Goal: Task Accomplishment & Management: Manage account settings

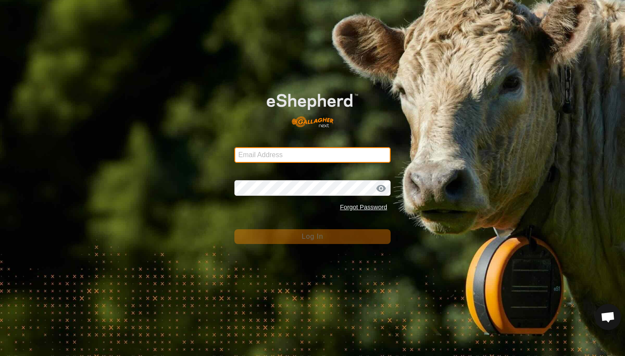
type input "daniellickteig@icloud.com"
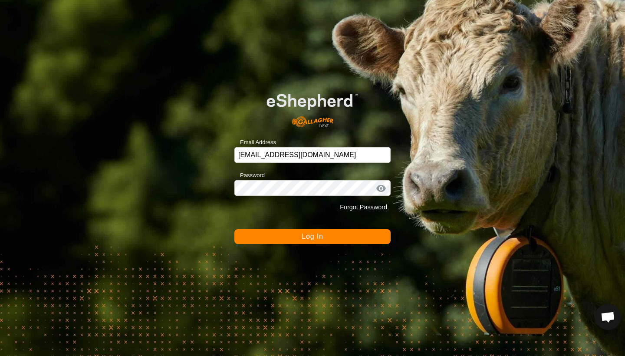
click at [315, 239] on span "Log In" at bounding box center [312, 236] width 21 height 7
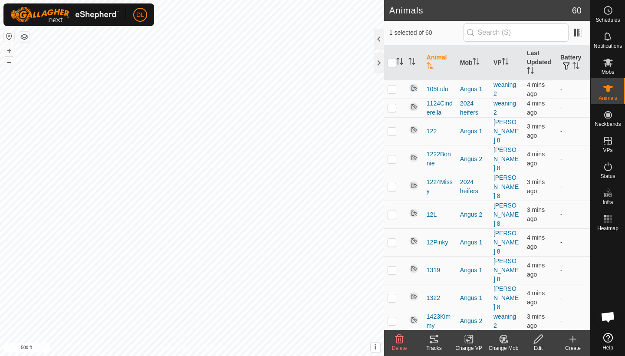
click at [440, 337] on tracks-svg-icon at bounding box center [433, 339] width 35 height 10
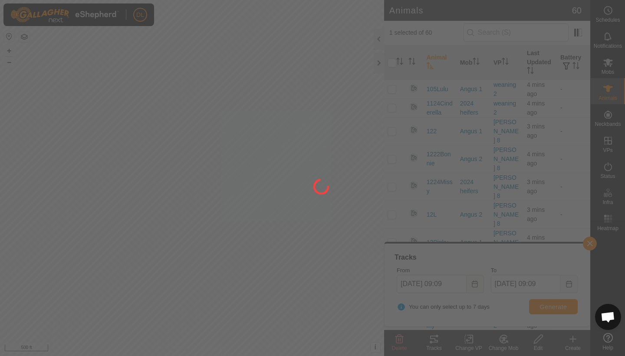
click at [440, 337] on div at bounding box center [312, 178] width 625 height 356
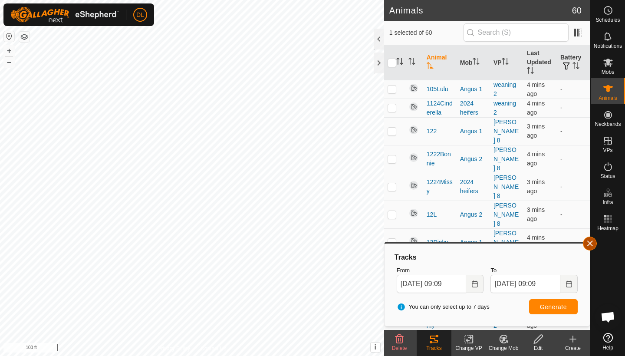
click at [591, 242] on button "button" at bounding box center [590, 243] width 14 height 14
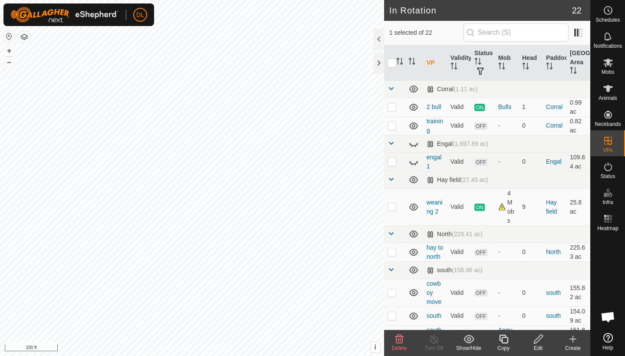
checkbox input "false"
checkbox input "true"
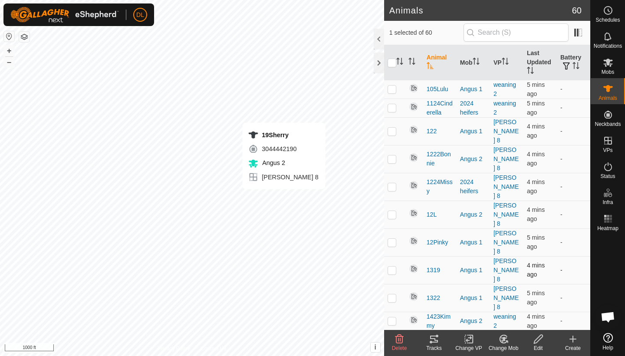
checkbox input "true"
checkbox input "false"
click at [434, 339] on icon at bounding box center [434, 338] width 8 height 7
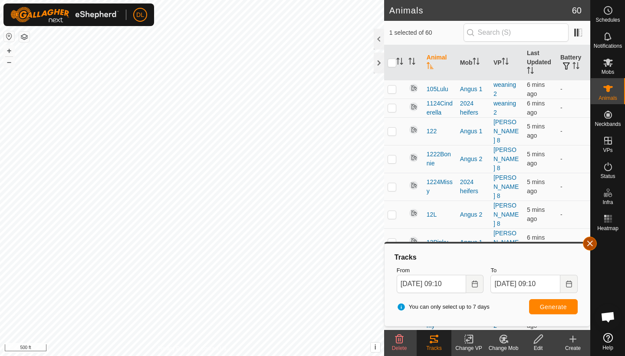
click at [589, 245] on button "button" at bounding box center [590, 243] width 14 height 14
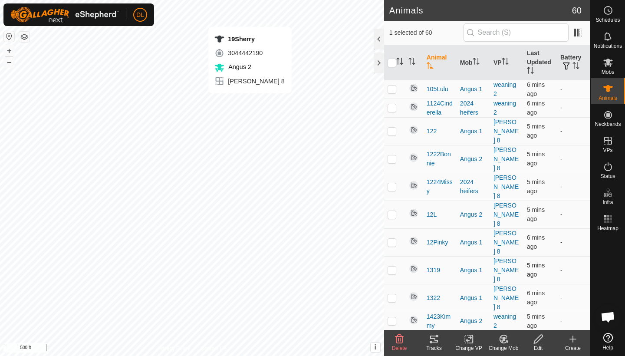
checkbox input "false"
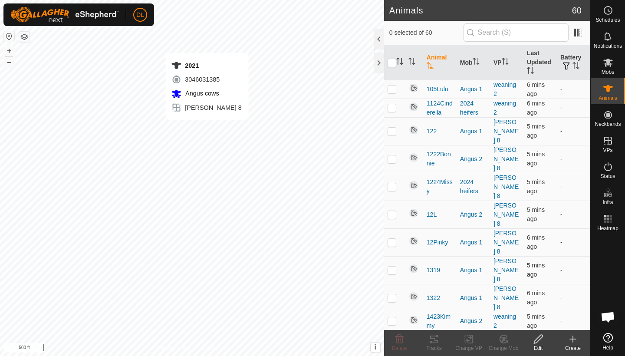
checkbox input "true"
click at [429, 343] on icon at bounding box center [434, 339] width 10 height 10
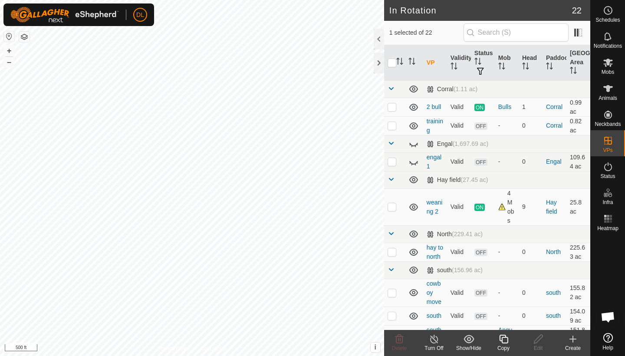
checkbox input "true"
checkbox input "false"
checkbox input "true"
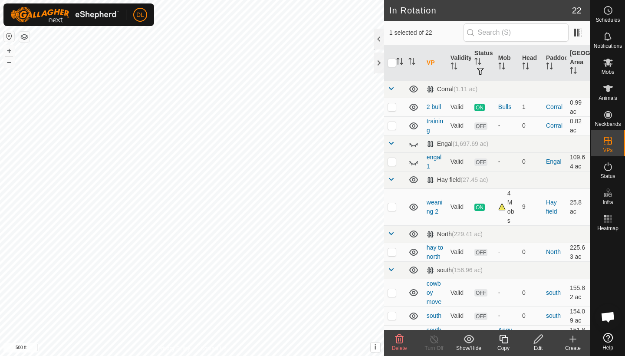
checkbox input "false"
checkbox input "true"
checkbox input "false"
checkbox input "true"
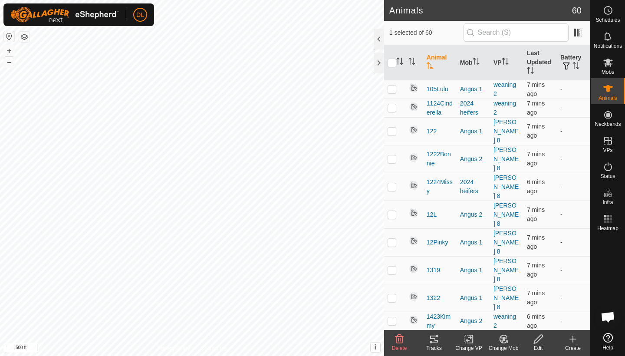
click at [436, 341] on icon at bounding box center [434, 339] width 10 height 10
